Goal: Register for event/course

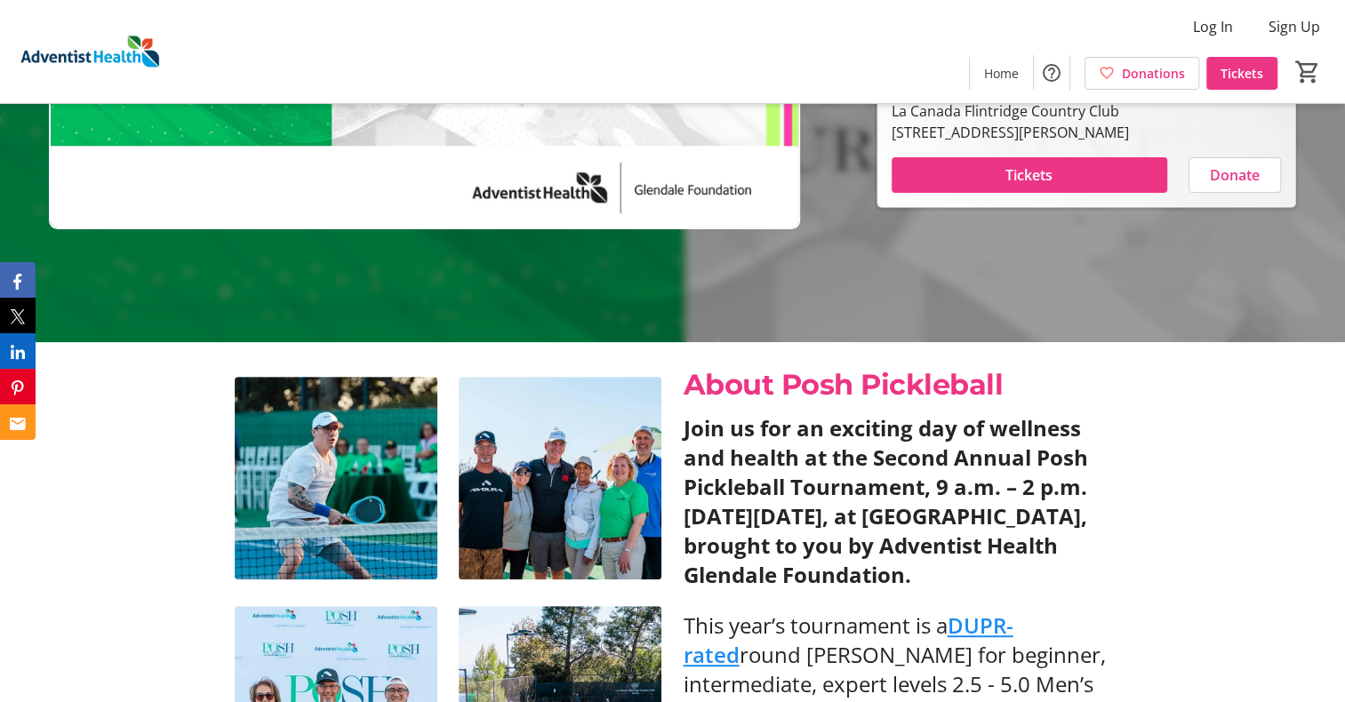
scroll to position [356, 0]
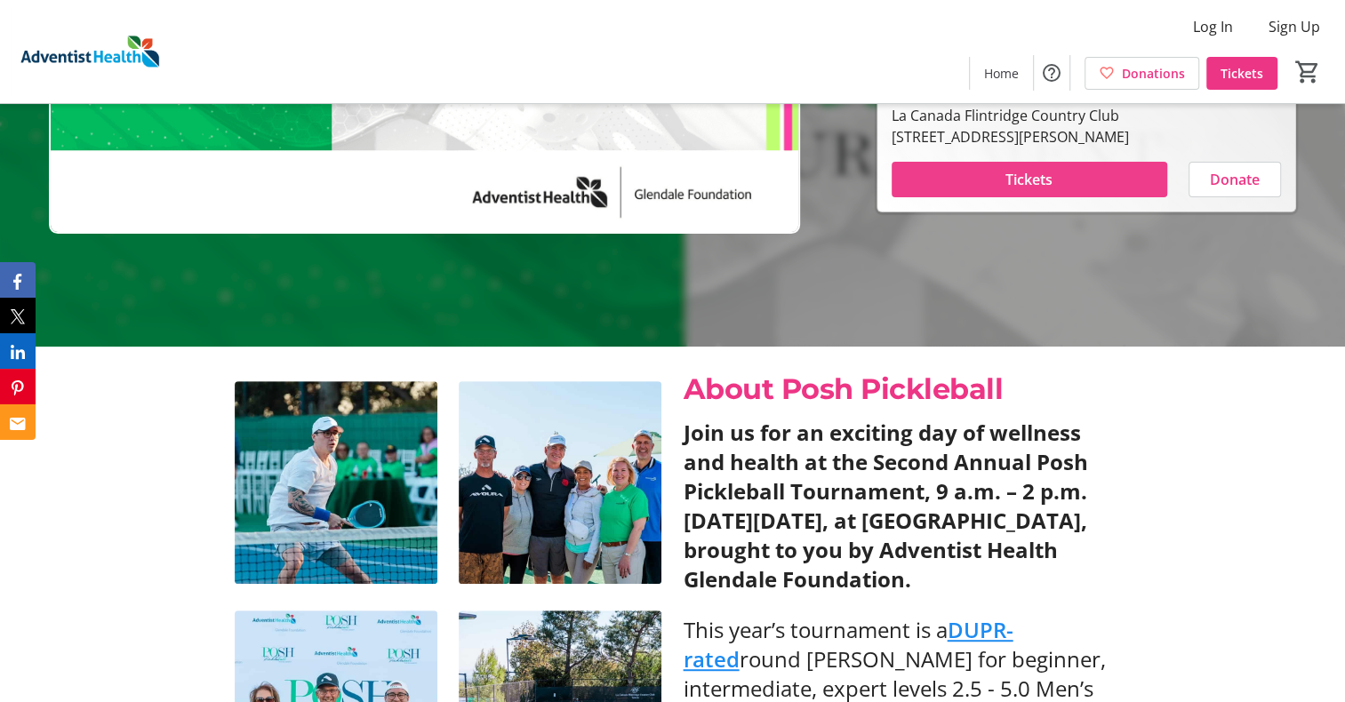
click at [1040, 174] on span "Tickets" at bounding box center [1028, 179] width 47 height 21
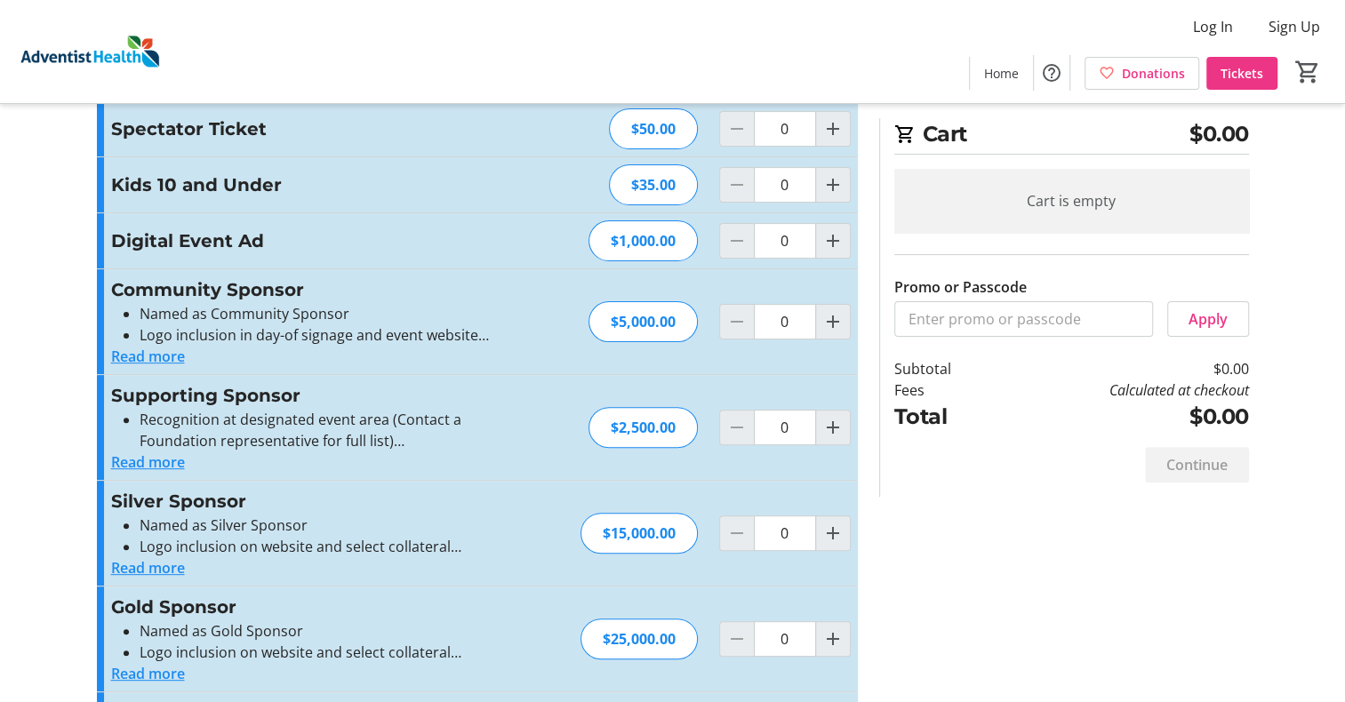
scroll to position [477, 0]
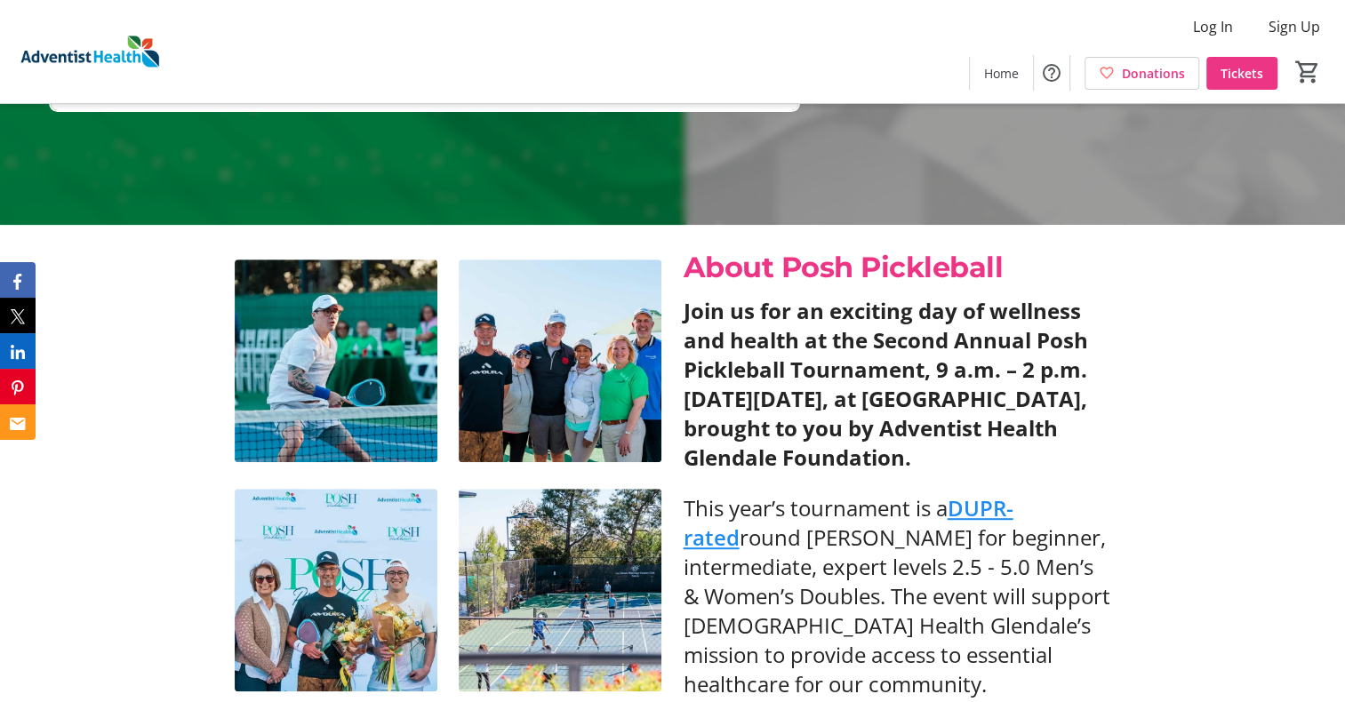
scroll to position [356, 0]
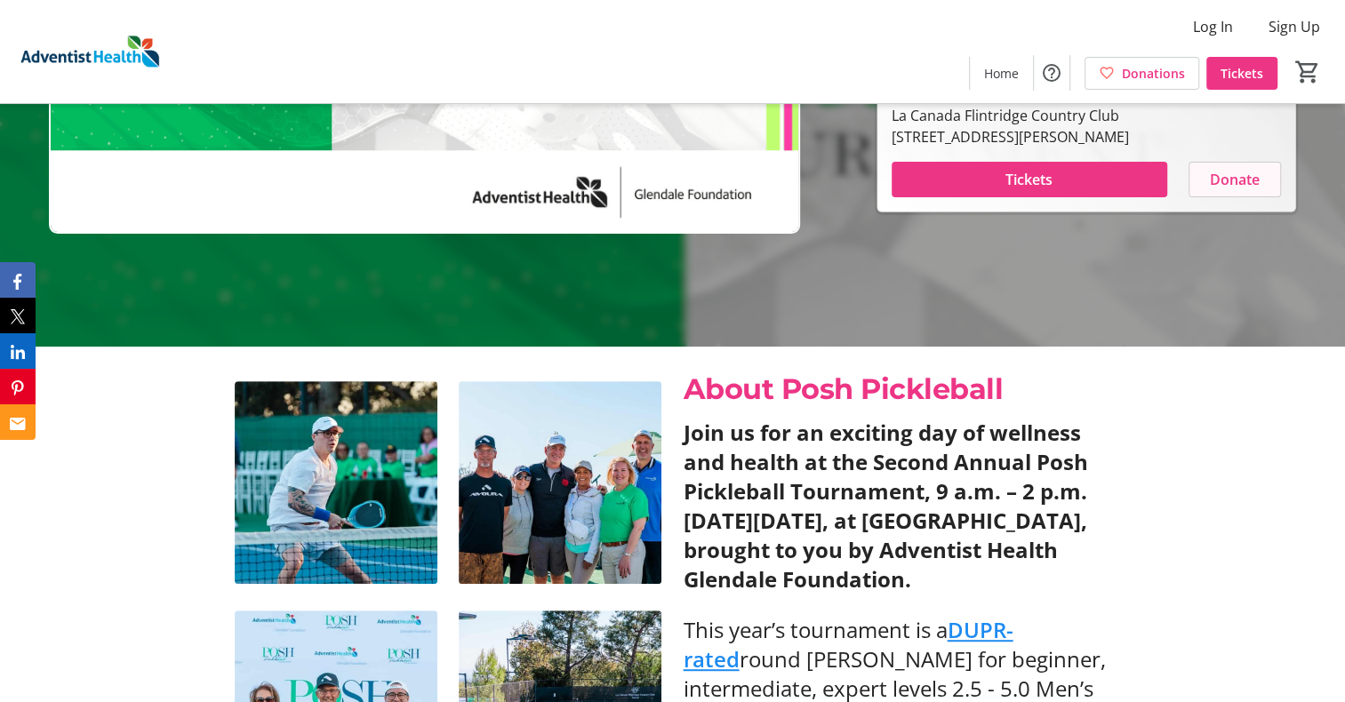
click at [1216, 180] on span "Donate" at bounding box center [1235, 179] width 50 height 21
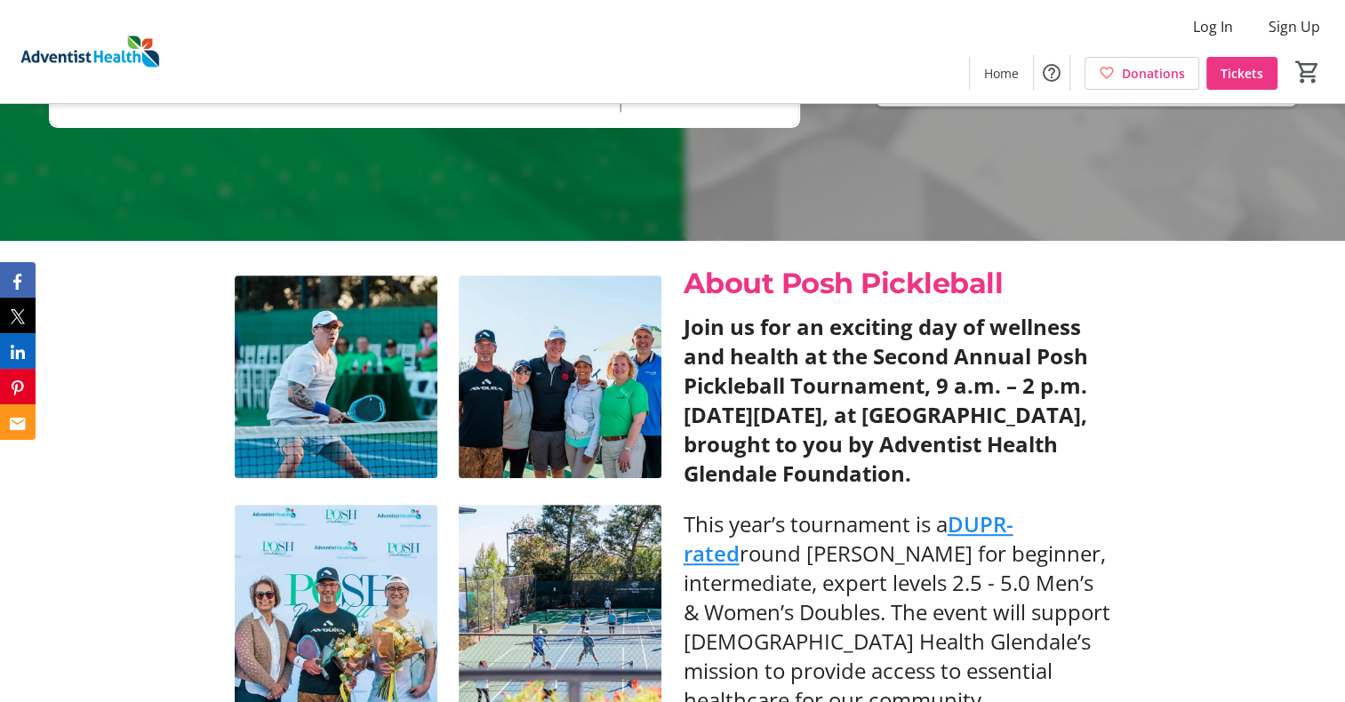
scroll to position [444, 0]
